Goal: Transaction & Acquisition: Download file/media

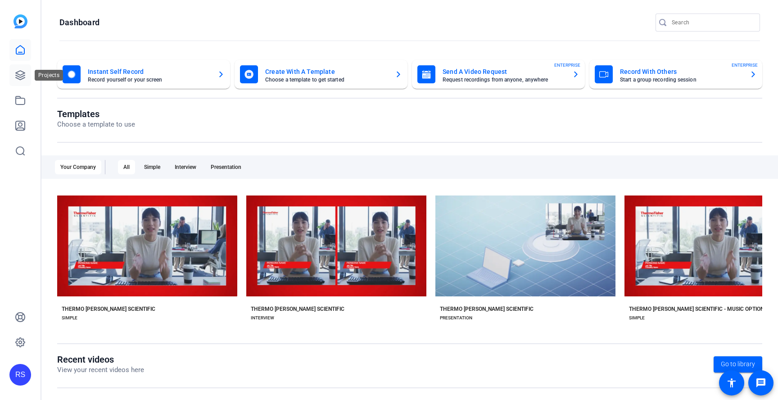
click at [18, 77] on icon at bounding box center [20, 75] width 9 height 9
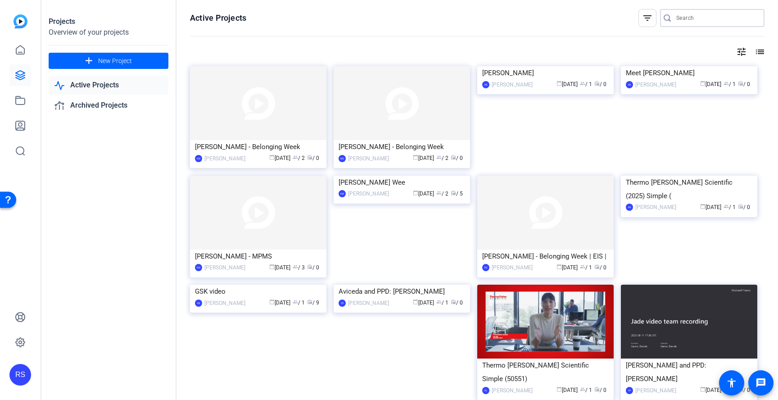
click at [695, 21] on input "Search" at bounding box center [716, 18] width 81 height 11
type input "podcast"
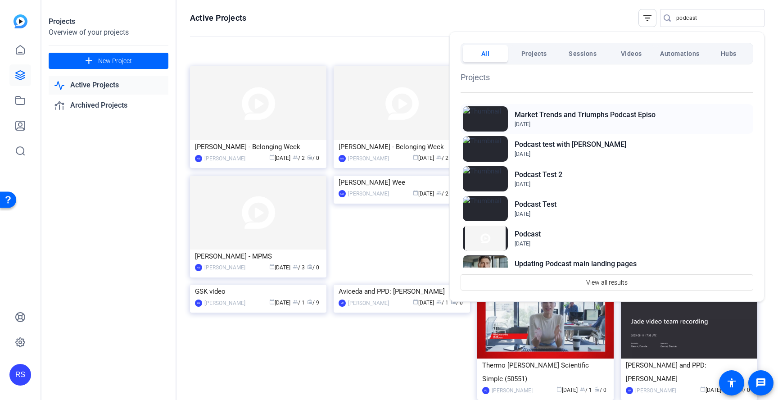
click at [643, 115] on h2 "Market Trends and Triumphs Podcast Episo" at bounding box center [584, 114] width 141 height 11
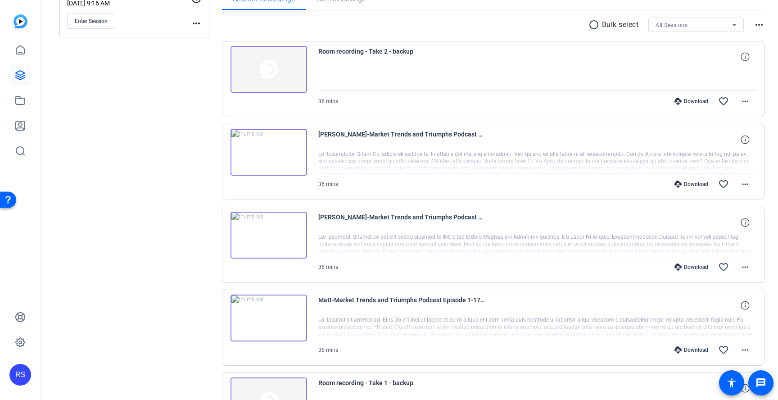
scroll to position [170, 0]
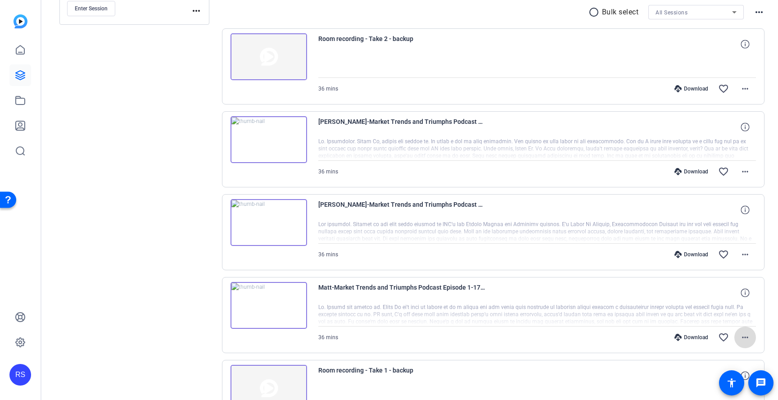
click at [742, 338] on mat-icon "more_horiz" at bounding box center [745, 337] width 11 height 11
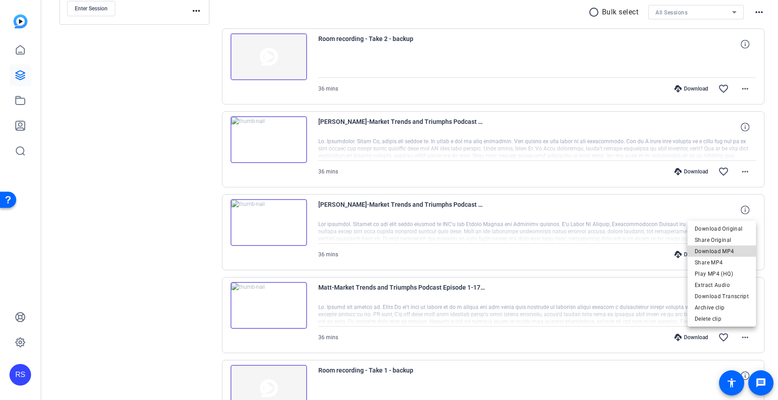
click at [726, 248] on span "Download MP4" at bounding box center [722, 251] width 54 height 11
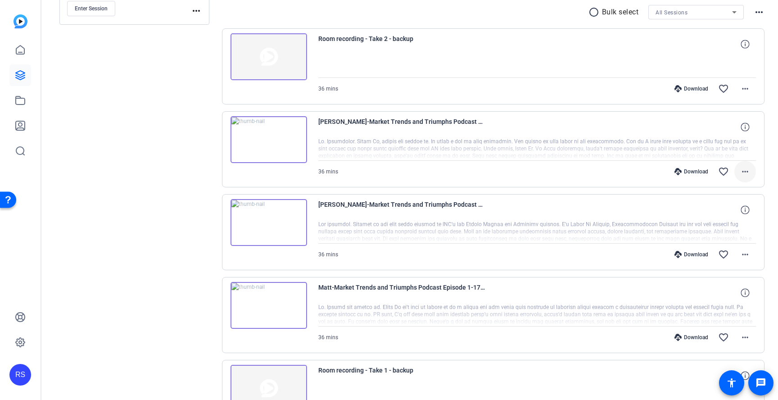
click at [745, 172] on mat-icon "more_horiz" at bounding box center [745, 171] width 11 height 11
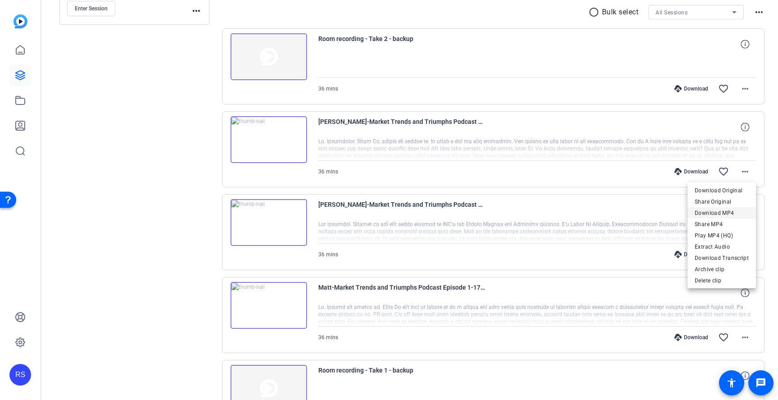
click at [735, 212] on span "Download MP4" at bounding box center [722, 213] width 54 height 11
